Goal: Task Accomplishment & Management: Use online tool/utility

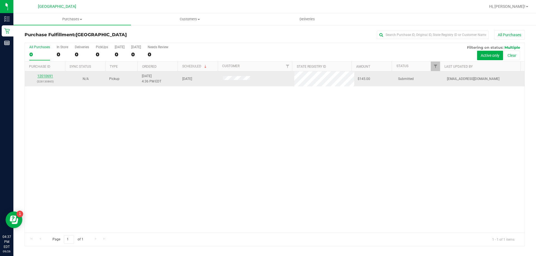
click at [44, 76] on link "12010691" at bounding box center [45, 76] width 16 height 4
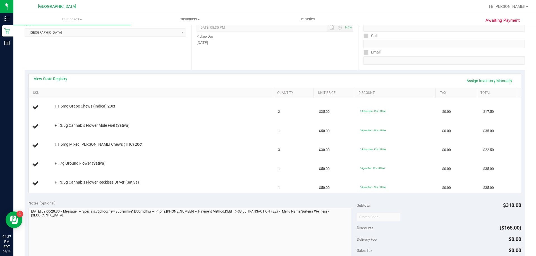
scroll to position [84, 0]
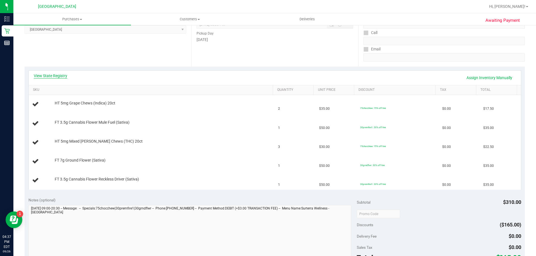
click at [54, 78] on link "View State Registry" at bounding box center [50, 76] width 33 height 6
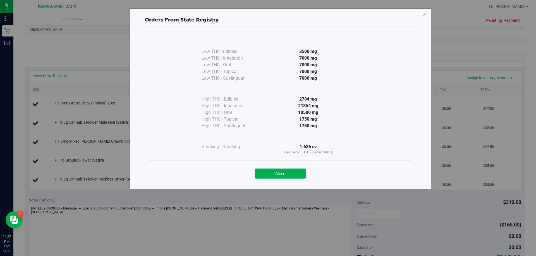
click at [286, 166] on div "Close" at bounding box center [280, 172] width 254 height 14
click at [286, 179] on button "Close" at bounding box center [280, 174] width 51 height 10
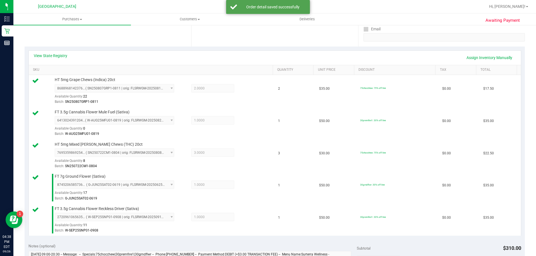
scroll to position [251, 0]
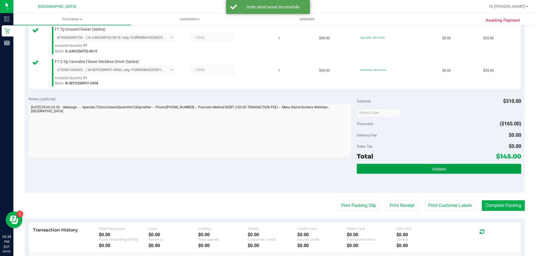
click at [417, 169] on button "Validate" at bounding box center [438, 169] width 164 height 10
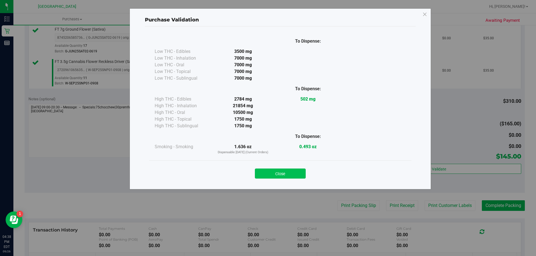
click at [286, 176] on button "Close" at bounding box center [280, 174] width 51 height 10
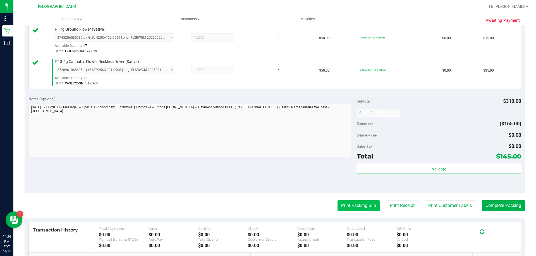
click at [341, 205] on button "Print Packing Slip" at bounding box center [358, 206] width 42 height 11
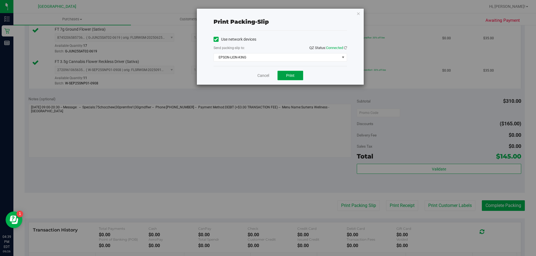
click at [295, 76] on button "Print" at bounding box center [290, 75] width 26 height 9
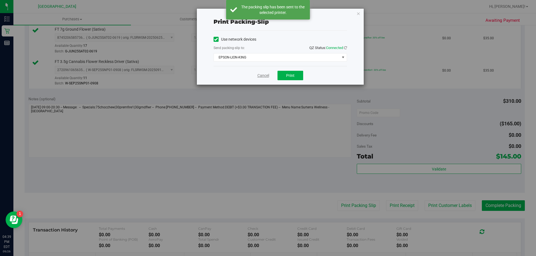
click at [261, 75] on link "Cancel" at bounding box center [263, 76] width 12 height 6
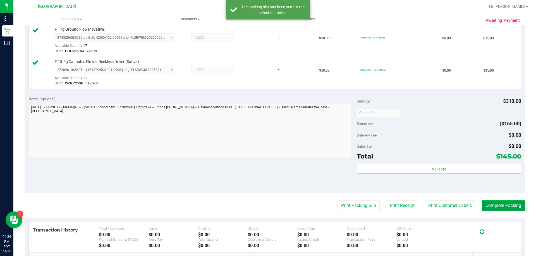
click at [489, 204] on button "Complete Packing" at bounding box center [502, 206] width 43 height 11
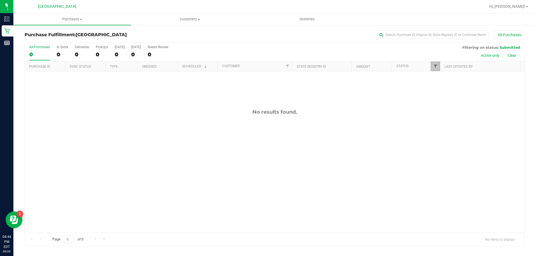
click at [434, 66] on span "Filter" at bounding box center [435, 66] width 4 height 4
click at [448, 143] on span "Undeliverable" at bounding box center [452, 142] width 20 height 3
click at [440, 143] on input "Undeliverable" at bounding box center [438, 143] width 4 height 4
checkbox input "true"
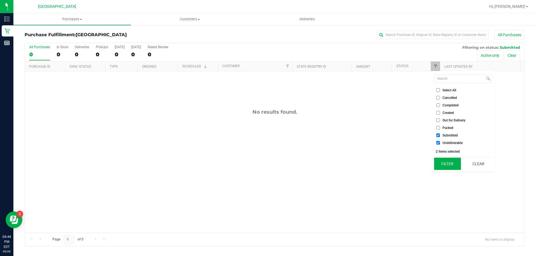
click at [448, 165] on button "Filter" at bounding box center [447, 164] width 27 height 12
